Goal: Task Accomplishment & Management: Manage account settings

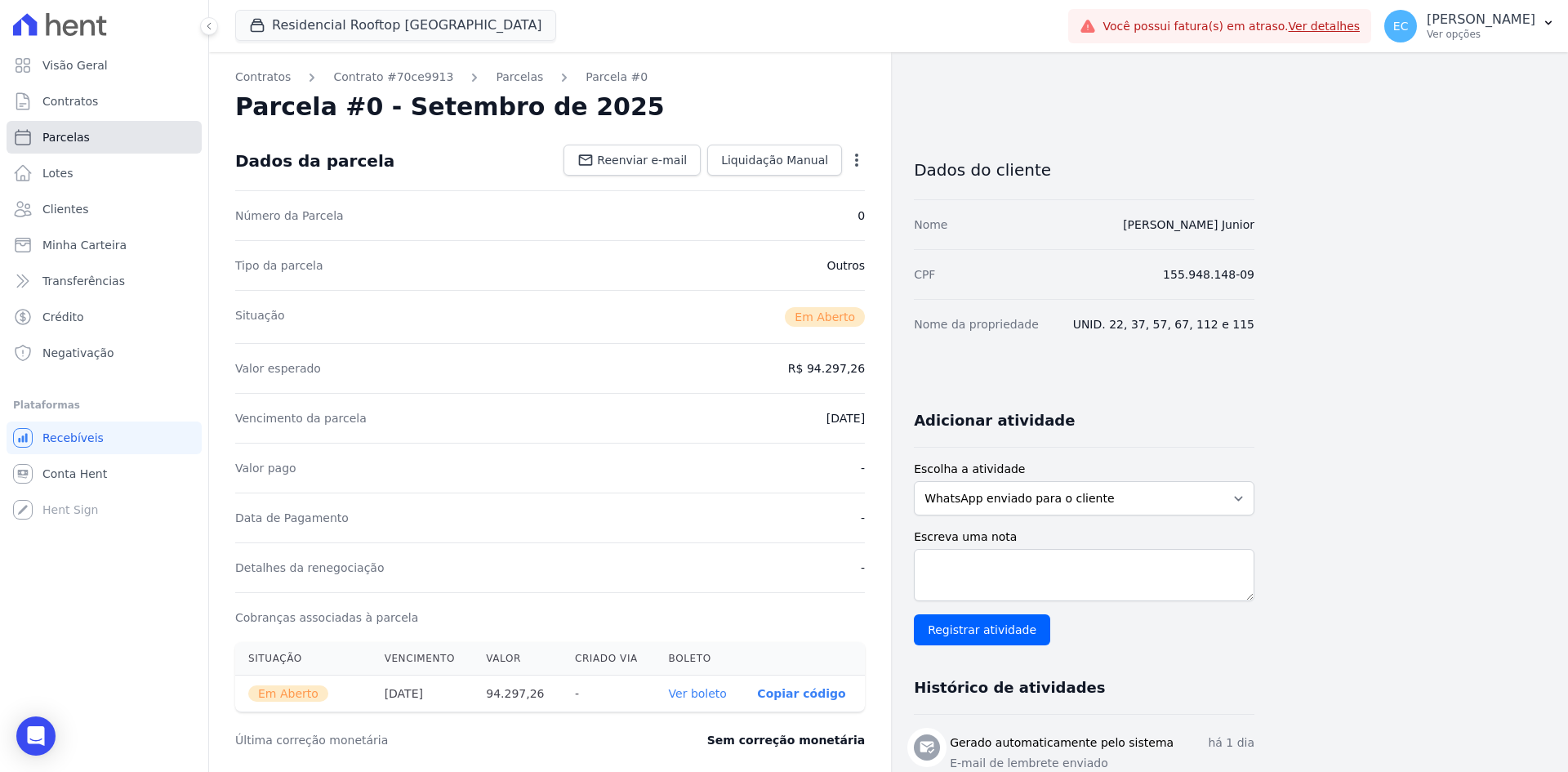
click at [118, 138] on link "Parcelas" at bounding box center [103, 136] width 195 height 32
select select
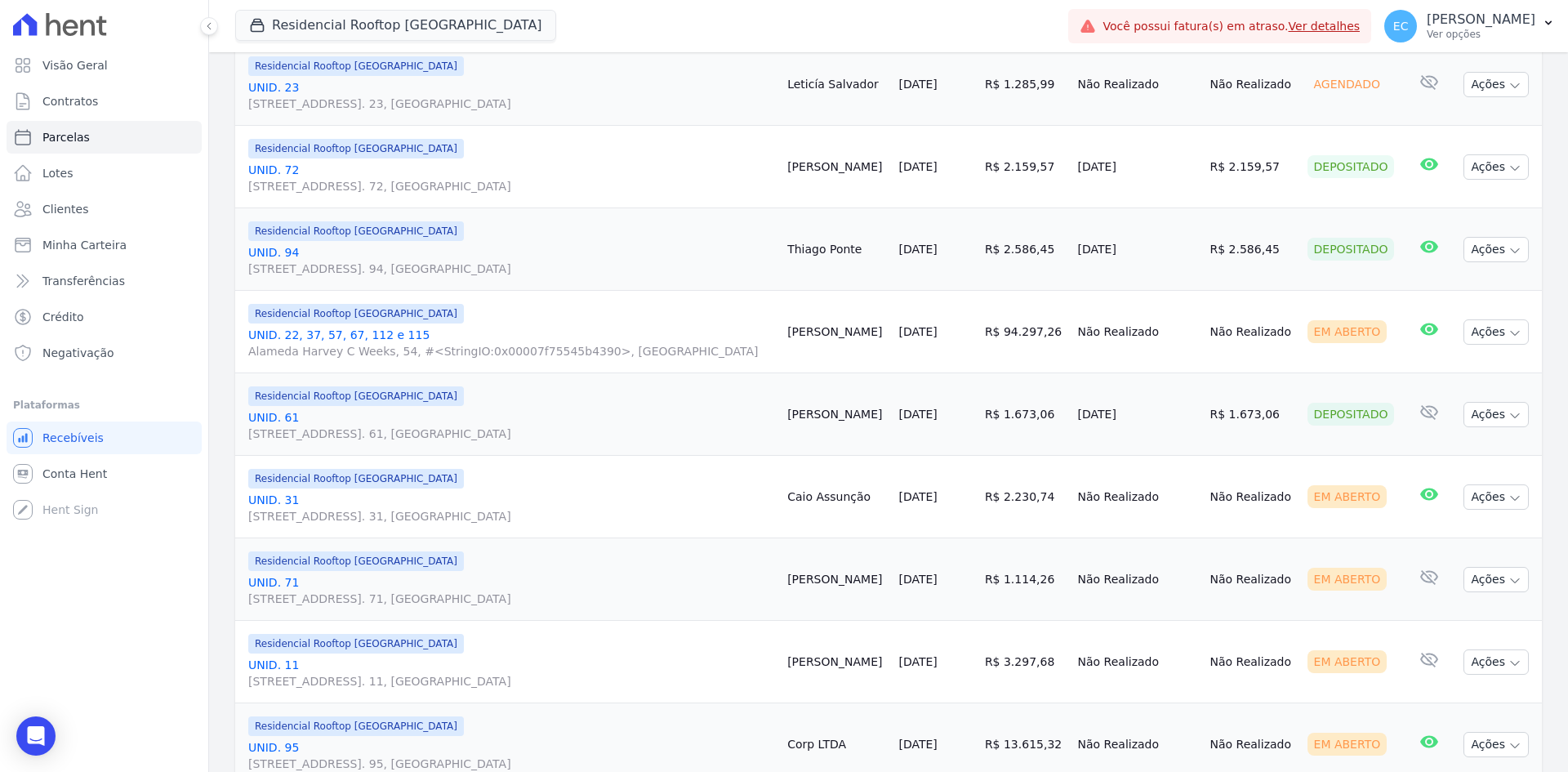
scroll to position [409, 0]
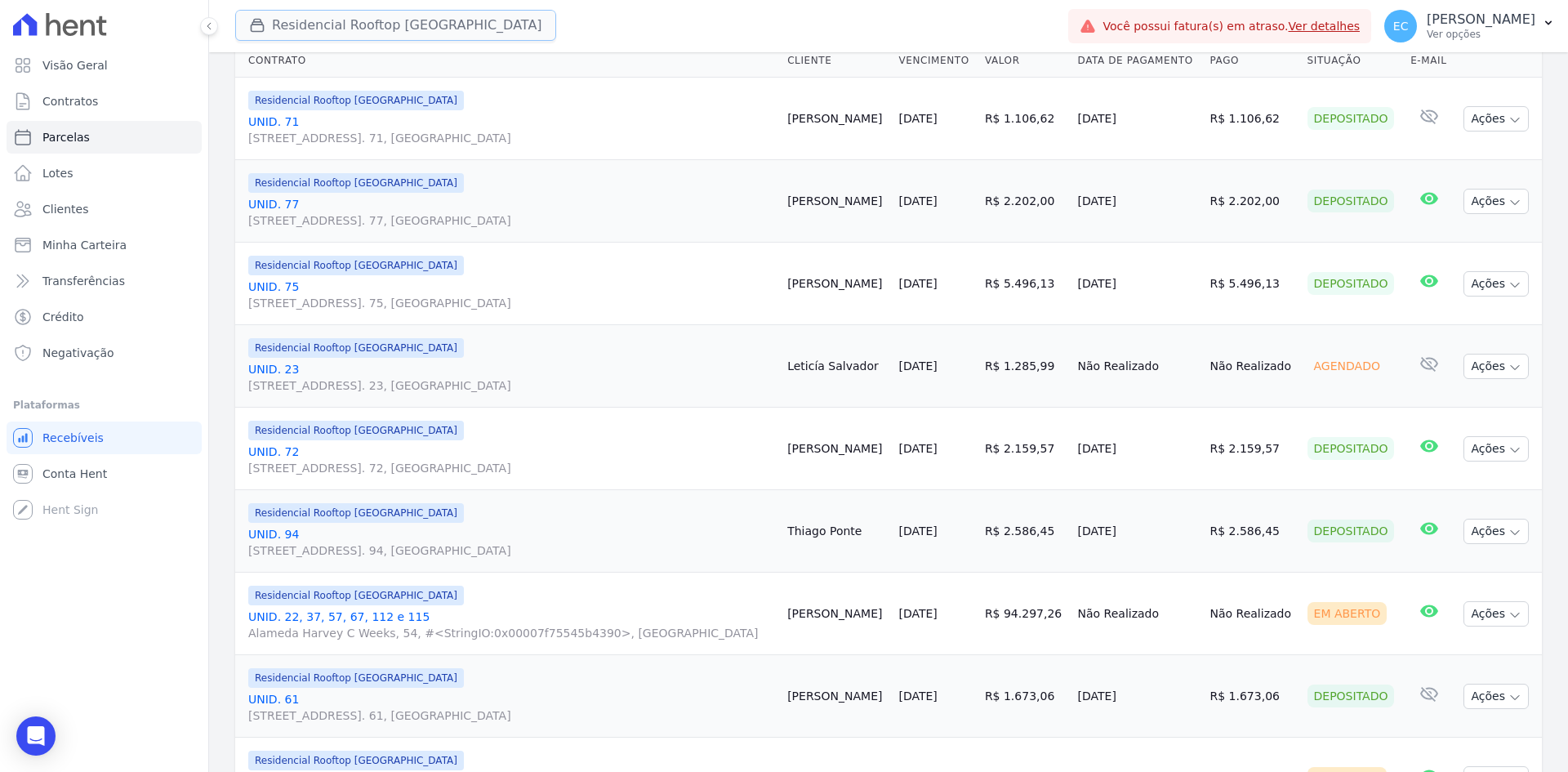
click at [259, 23] on icon "button" at bounding box center [257, 25] width 17 height 17
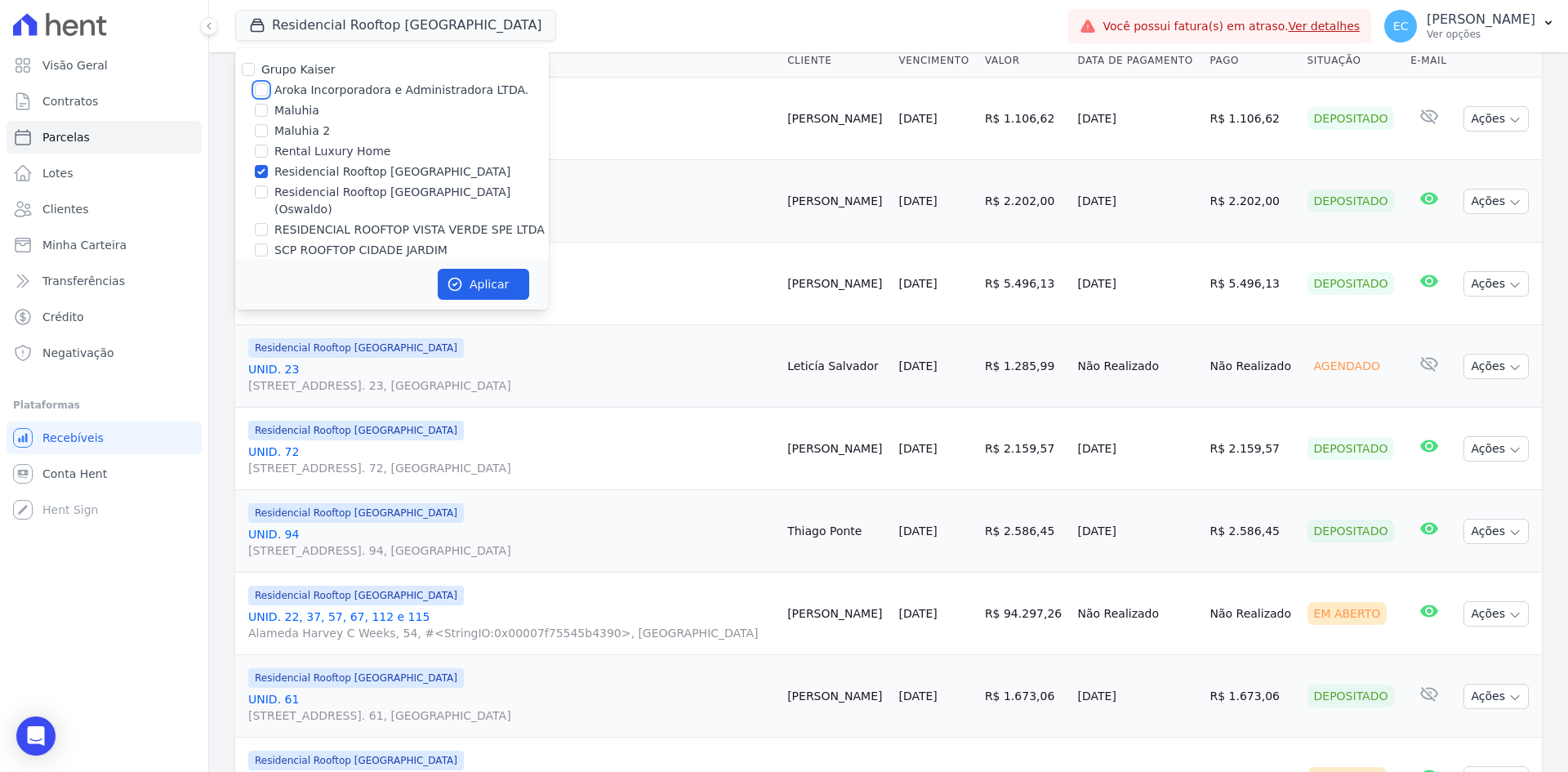
click at [266, 86] on input "Aroka Incorporadora e Administradora LTDA." at bounding box center [261, 89] width 13 height 13
checkbox input "true"
click at [259, 172] on input "Residencial Rooftop [GEOGRAPHIC_DATA]" at bounding box center [261, 171] width 13 height 13
checkbox input "false"
click at [454, 276] on icon "button" at bounding box center [455, 284] width 17 height 17
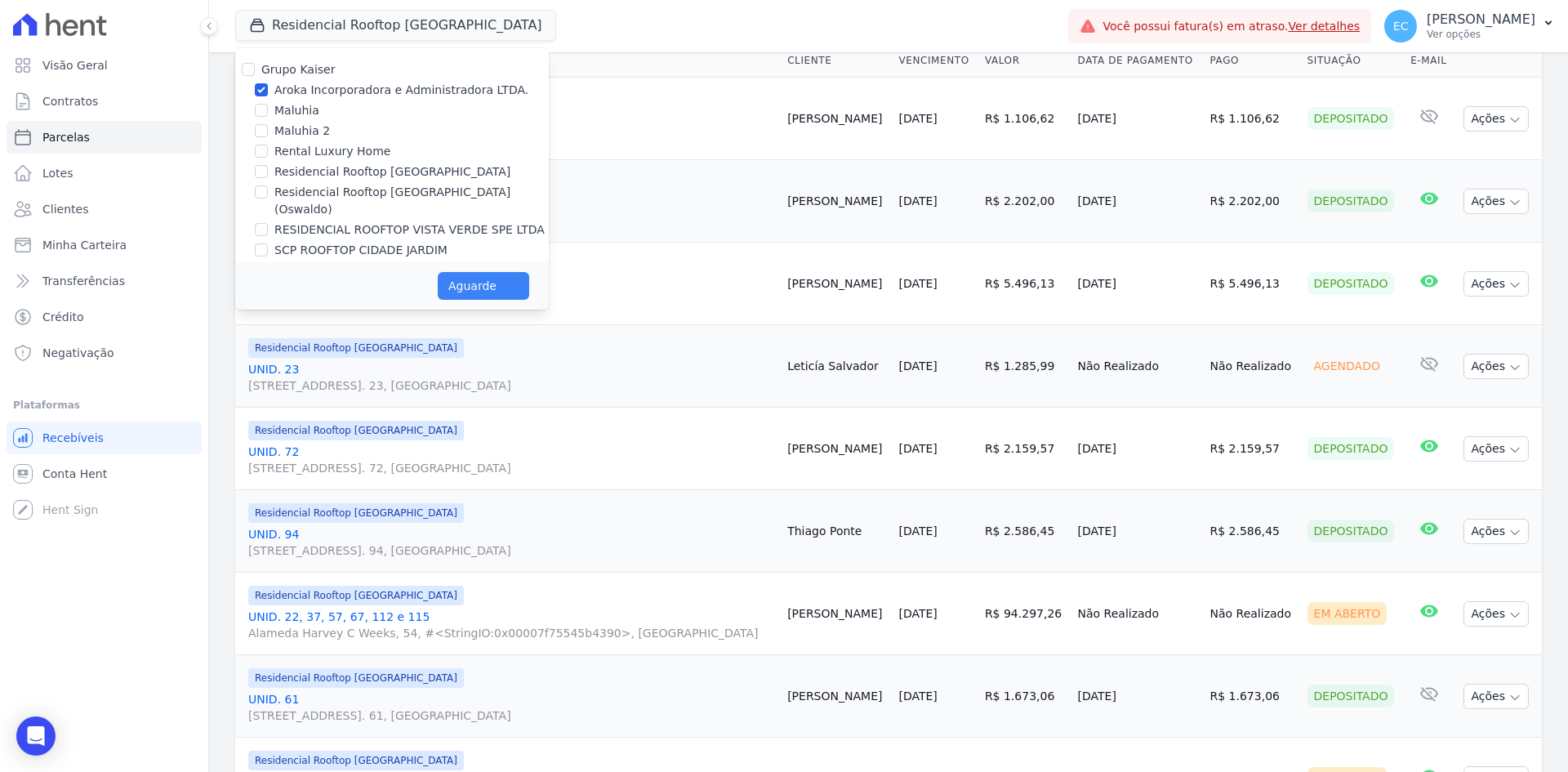
select select
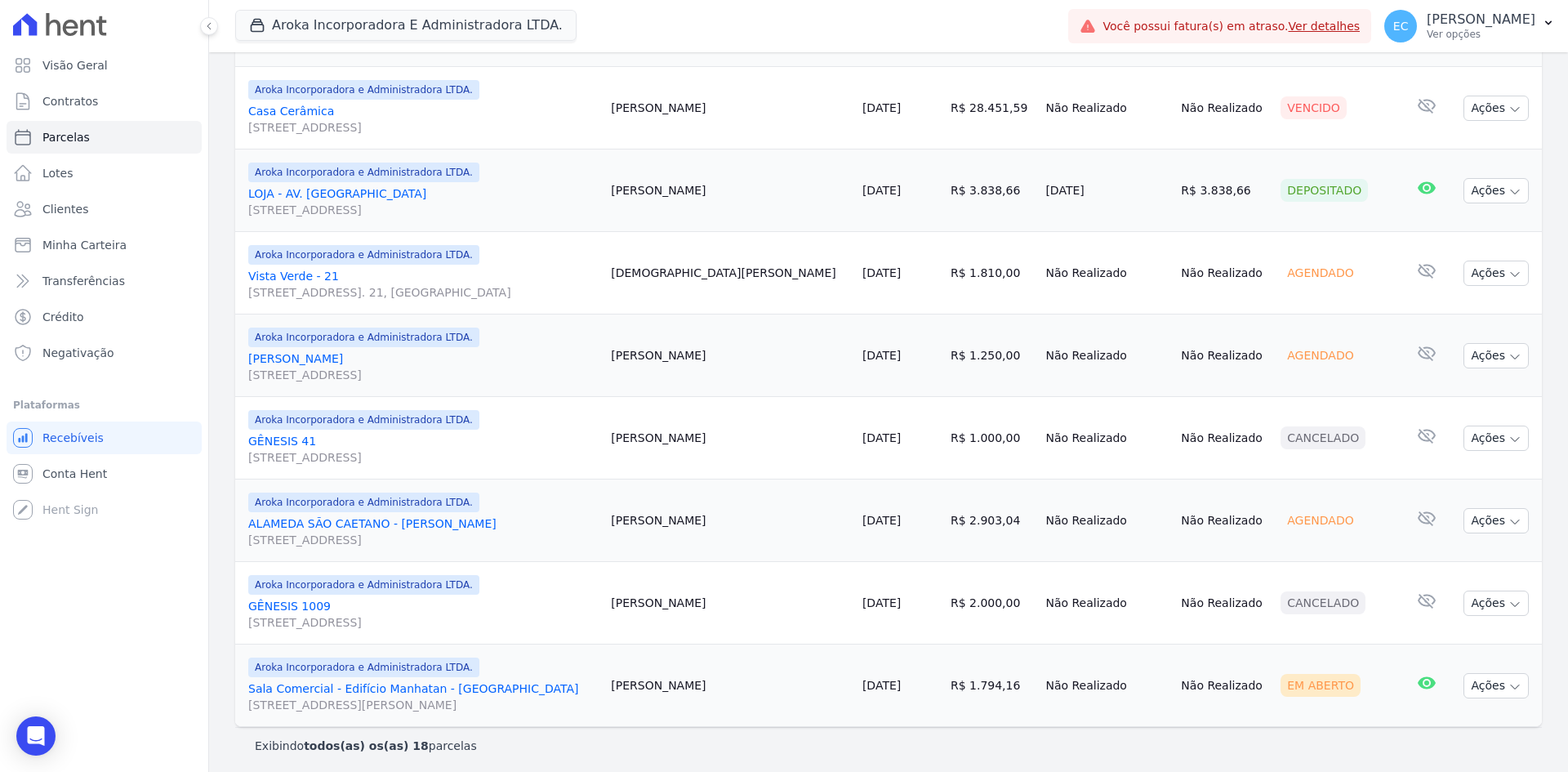
scroll to position [1249, 0]
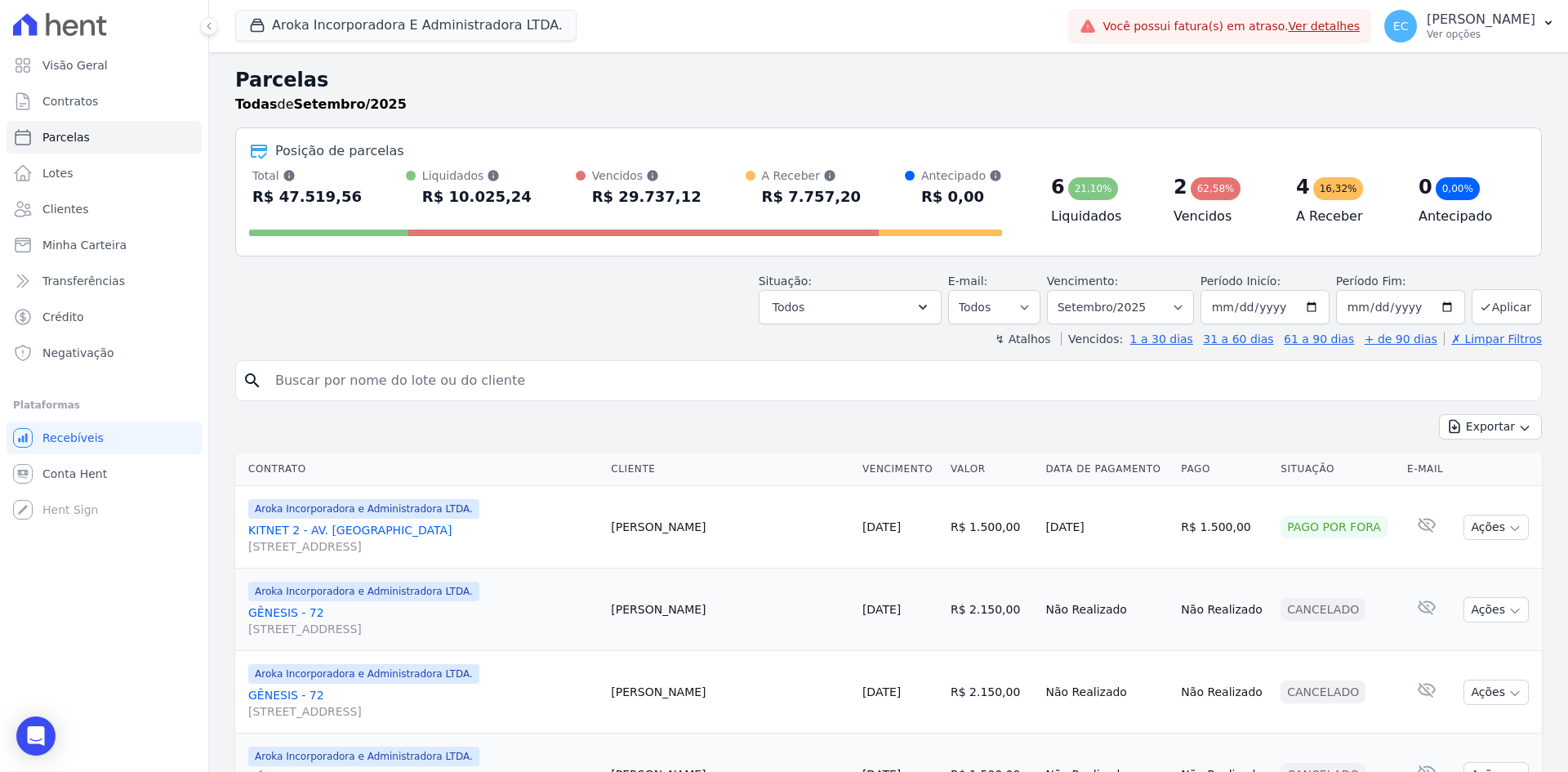
select select
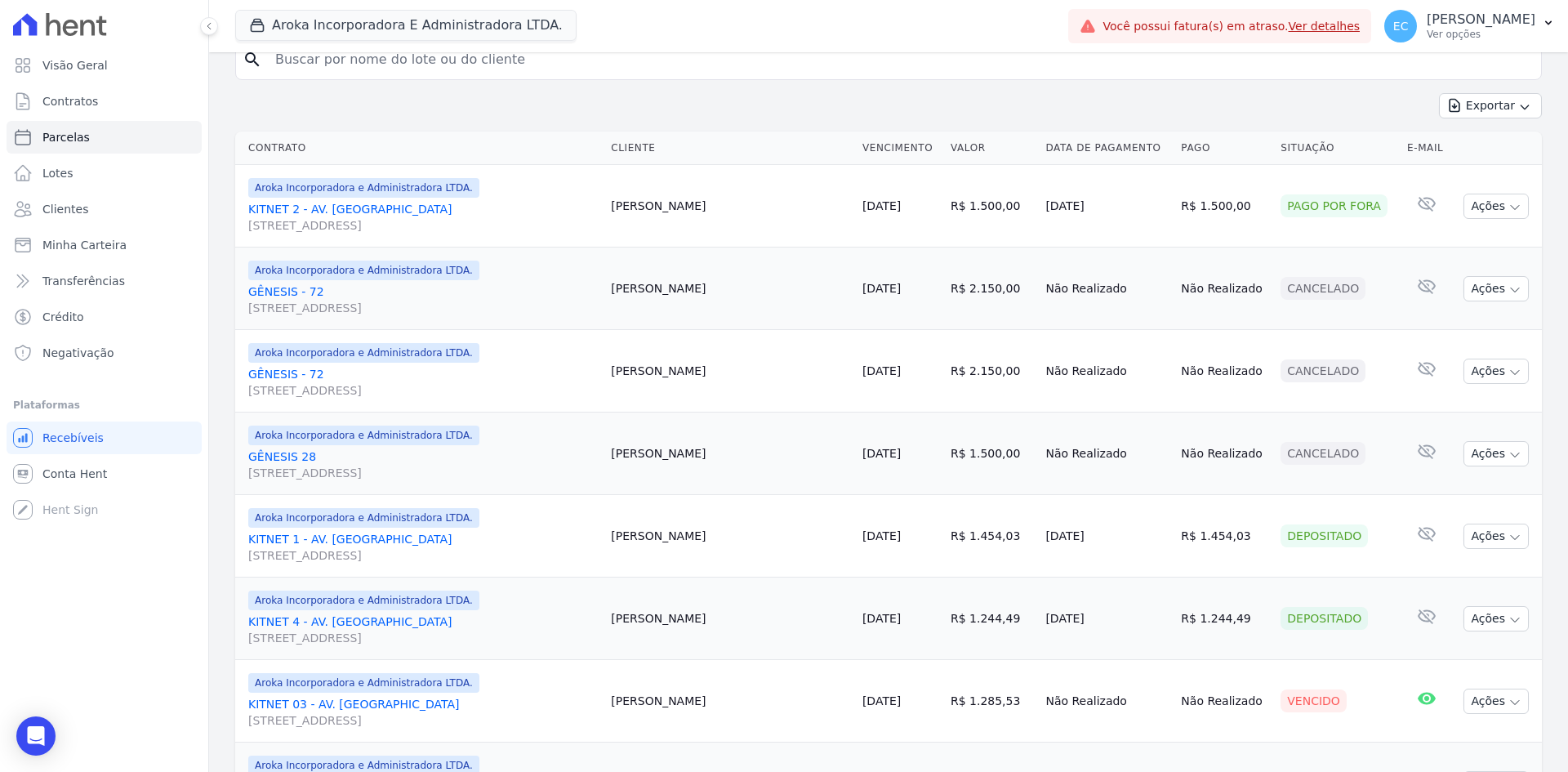
scroll to position [327, 0]
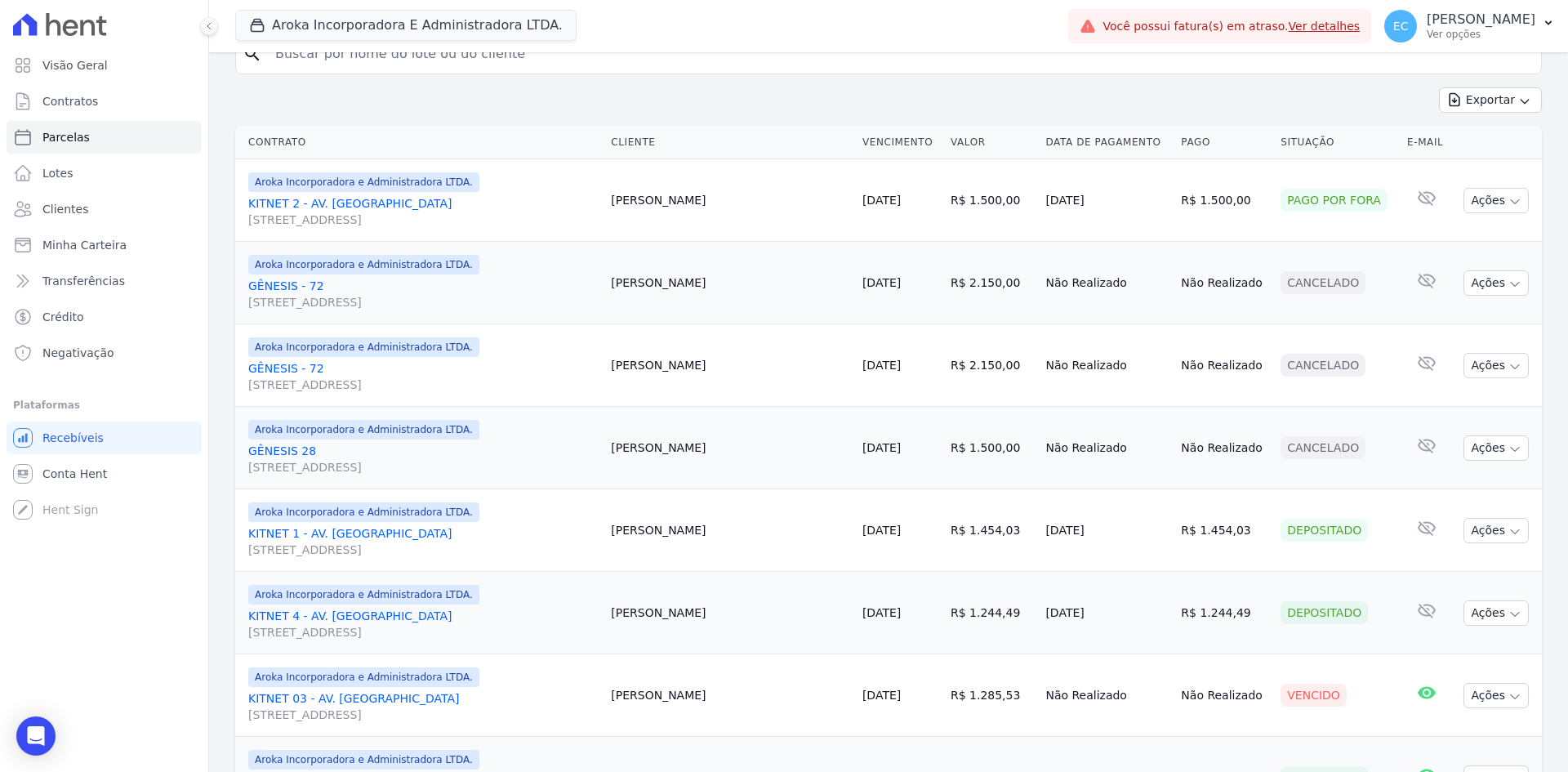
click at [798, 114] on div "Exportar Exportar PDF Exportar CSV" at bounding box center [888, 107] width 1307 height 38
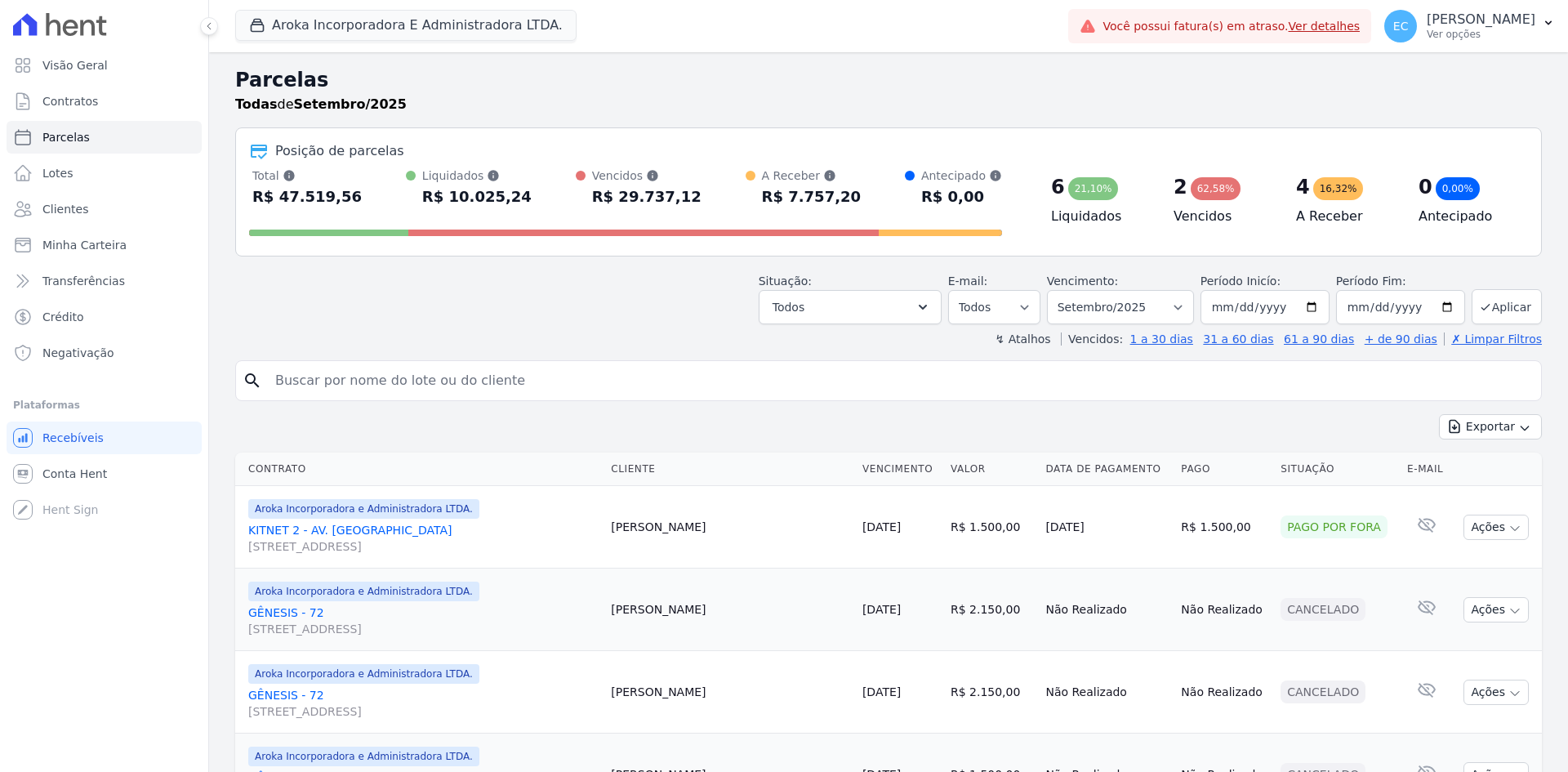
select select
click at [611, 332] on div "↯ Atalhos Vencidos: 1 a 30 dias 31 a 60 dias 61 a 90 dias + de 90 dias ✗ Limpar…" at bounding box center [888, 339] width 1307 height 17
